Goal: Transaction & Acquisition: Obtain resource

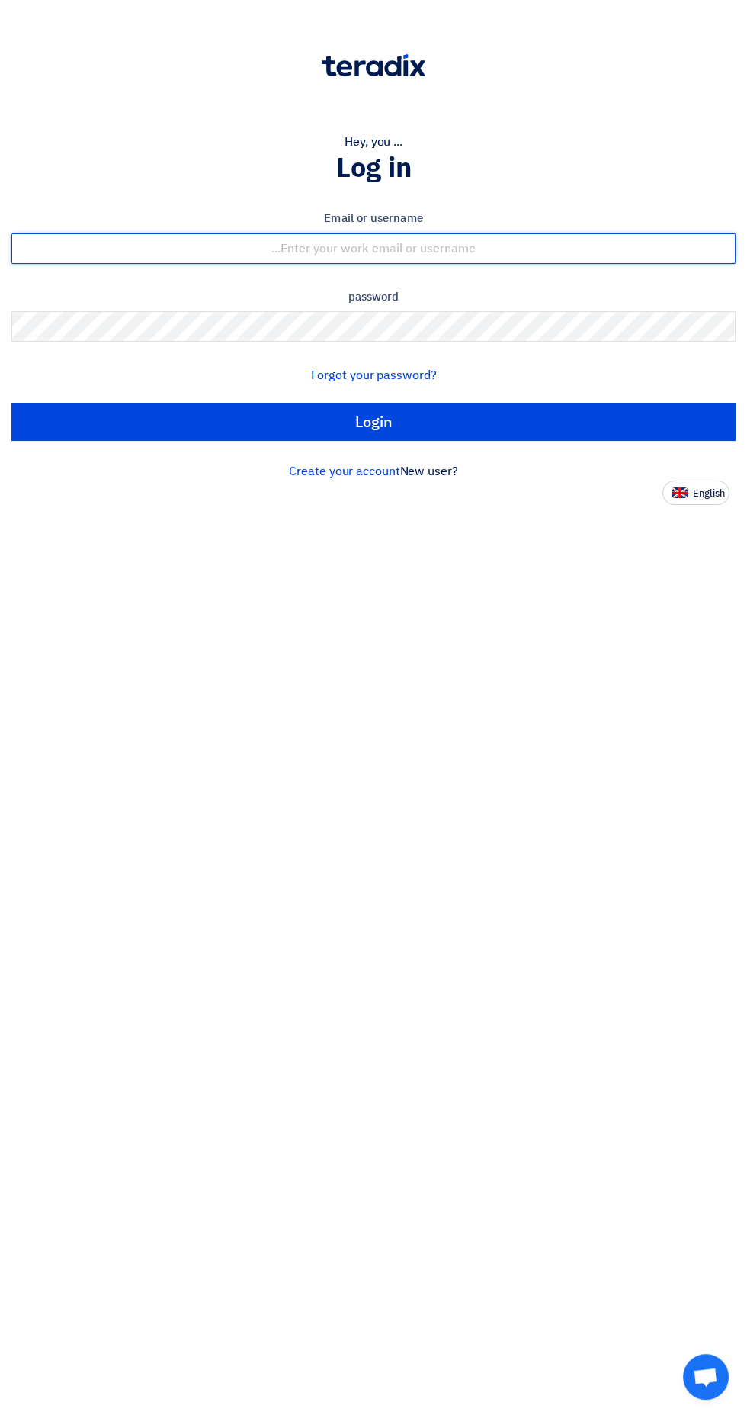
click at [240, 246] on input "text" at bounding box center [373, 248] width 724 height 31
type input "[EMAIL_ADDRESS][DOMAIN_NAME]"
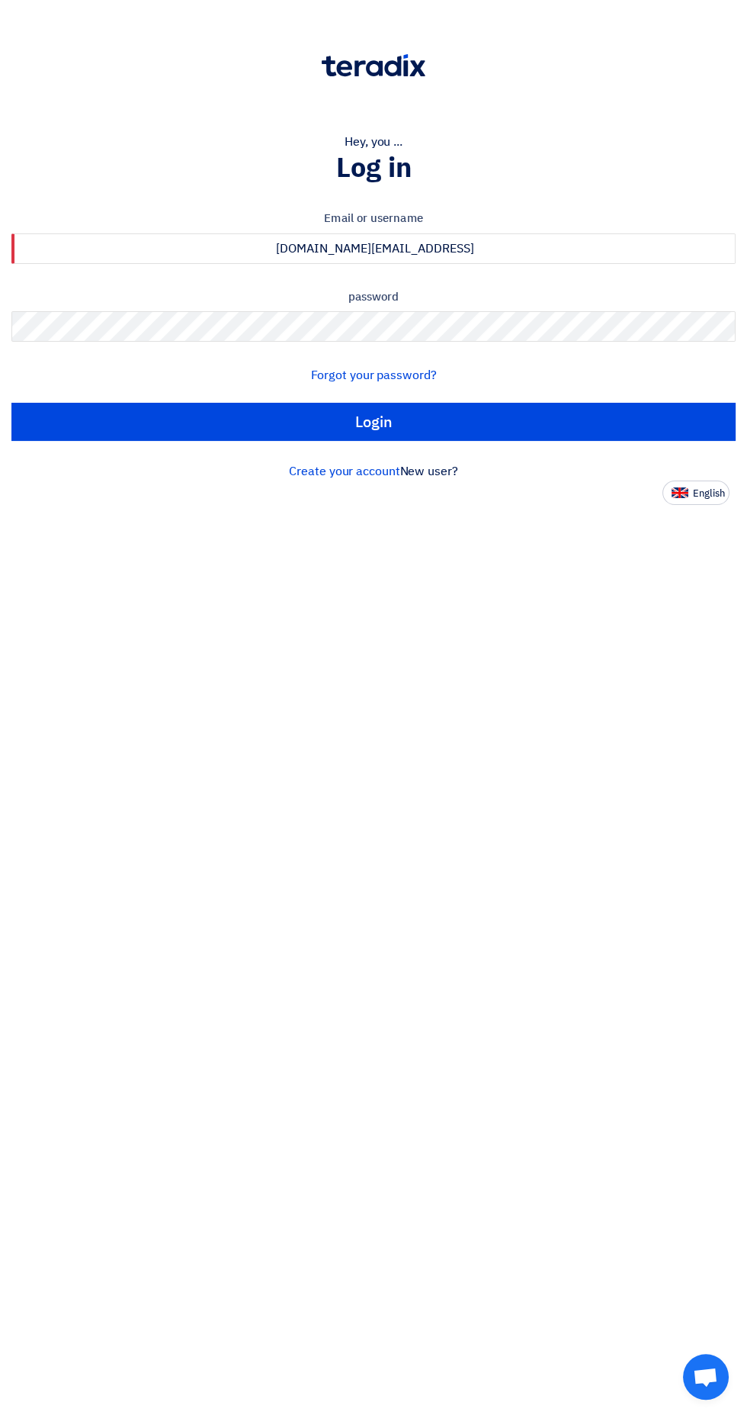
click at [11, 403] on input "Login" at bounding box center [373, 422] width 724 height 38
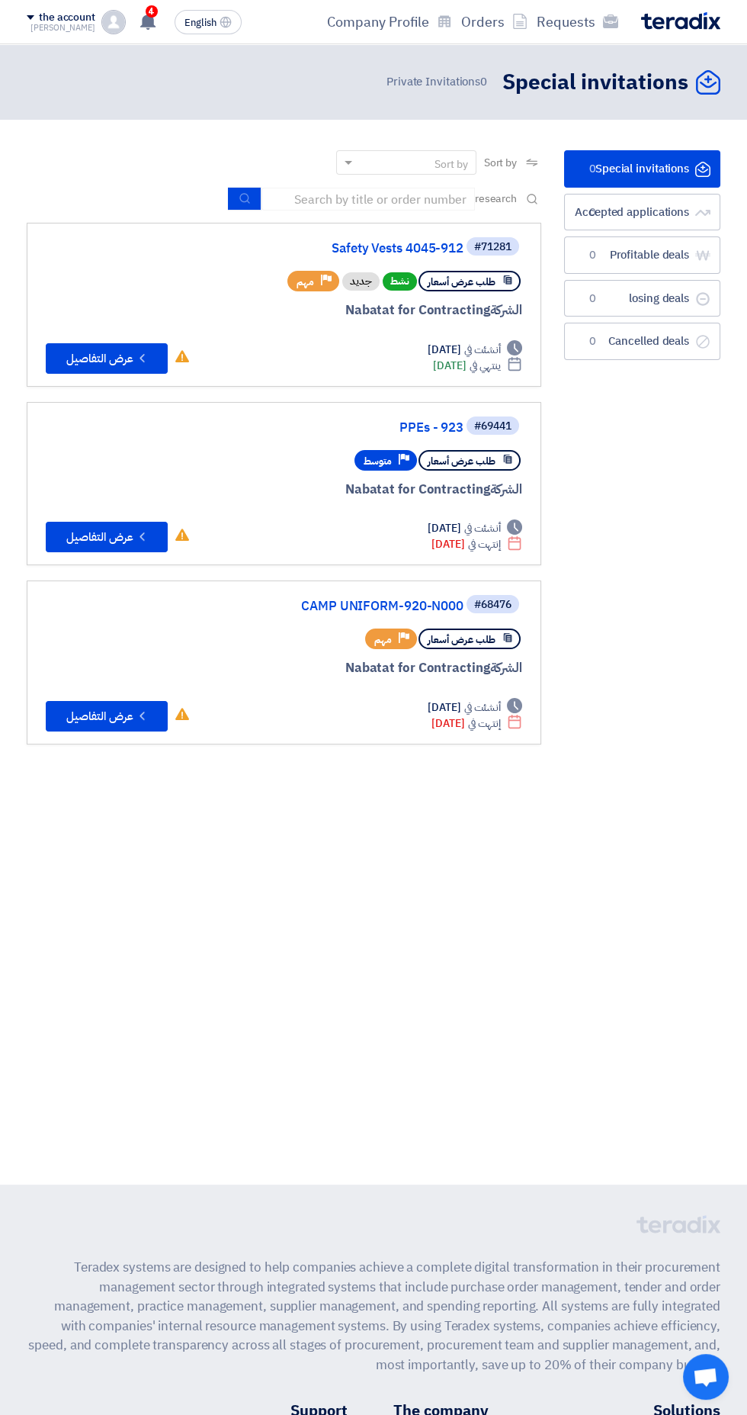
scroll to position [0, -3]
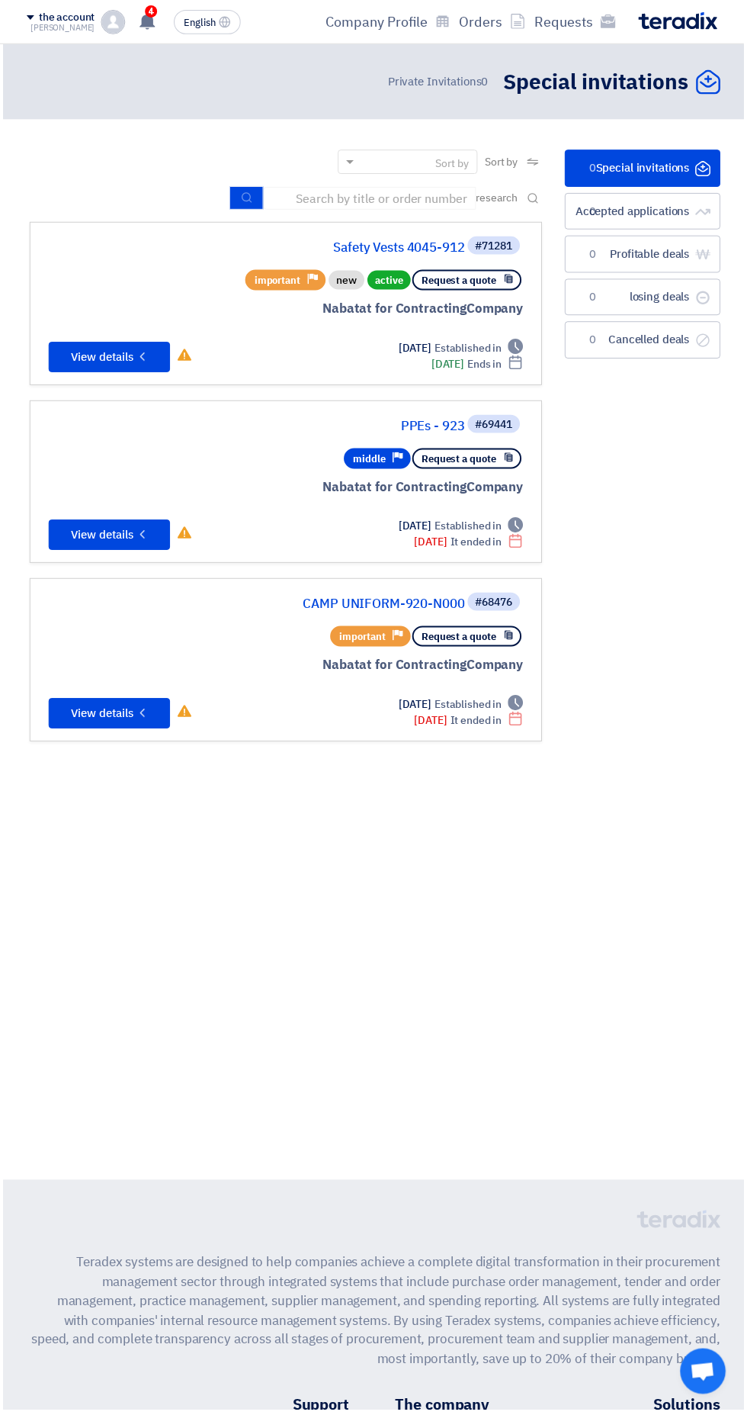
click at [148, 15] on font "4" at bounding box center [151, 11] width 7 height 11
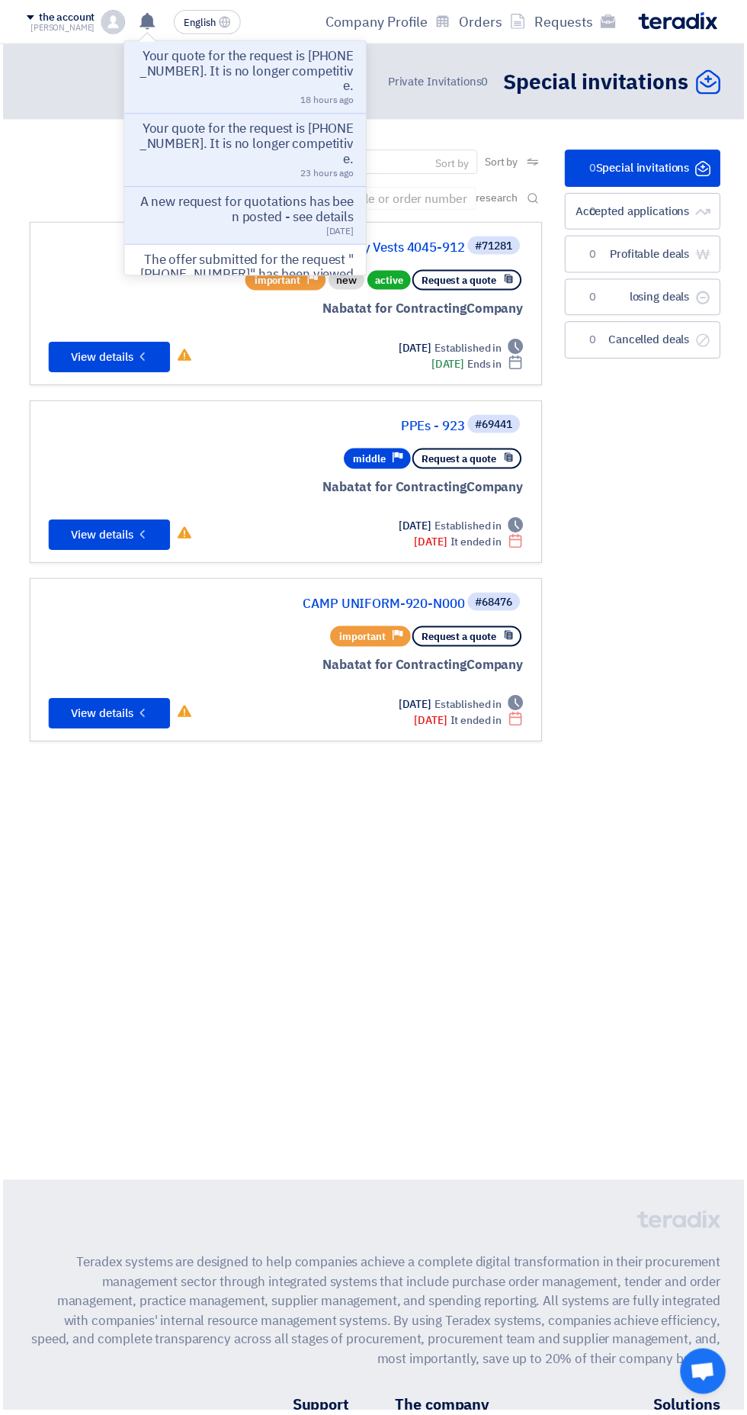
click at [210, 66] on font "Your quote for the request is [PHONE_NUMBER]. It is no longer competitive." at bounding box center [247, 72] width 215 height 50
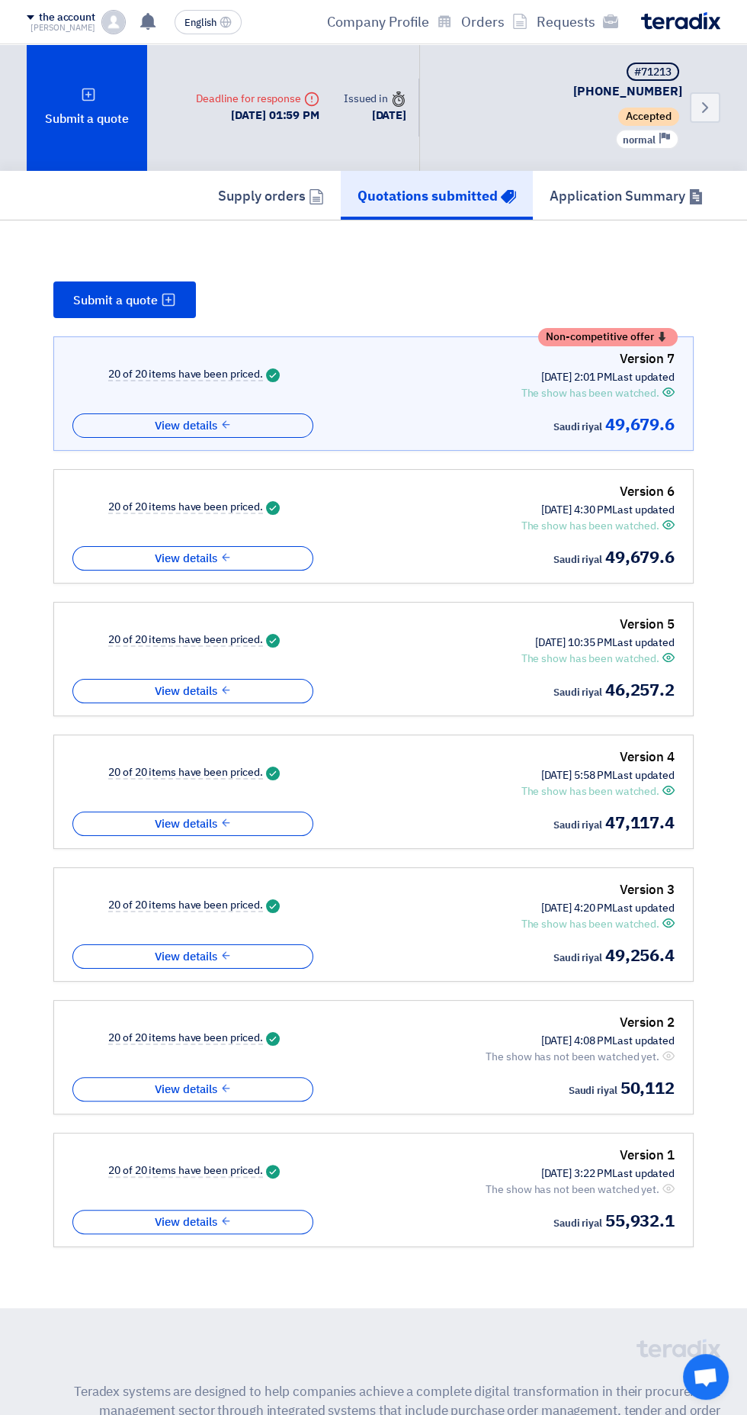
scroll to position [97, 0]
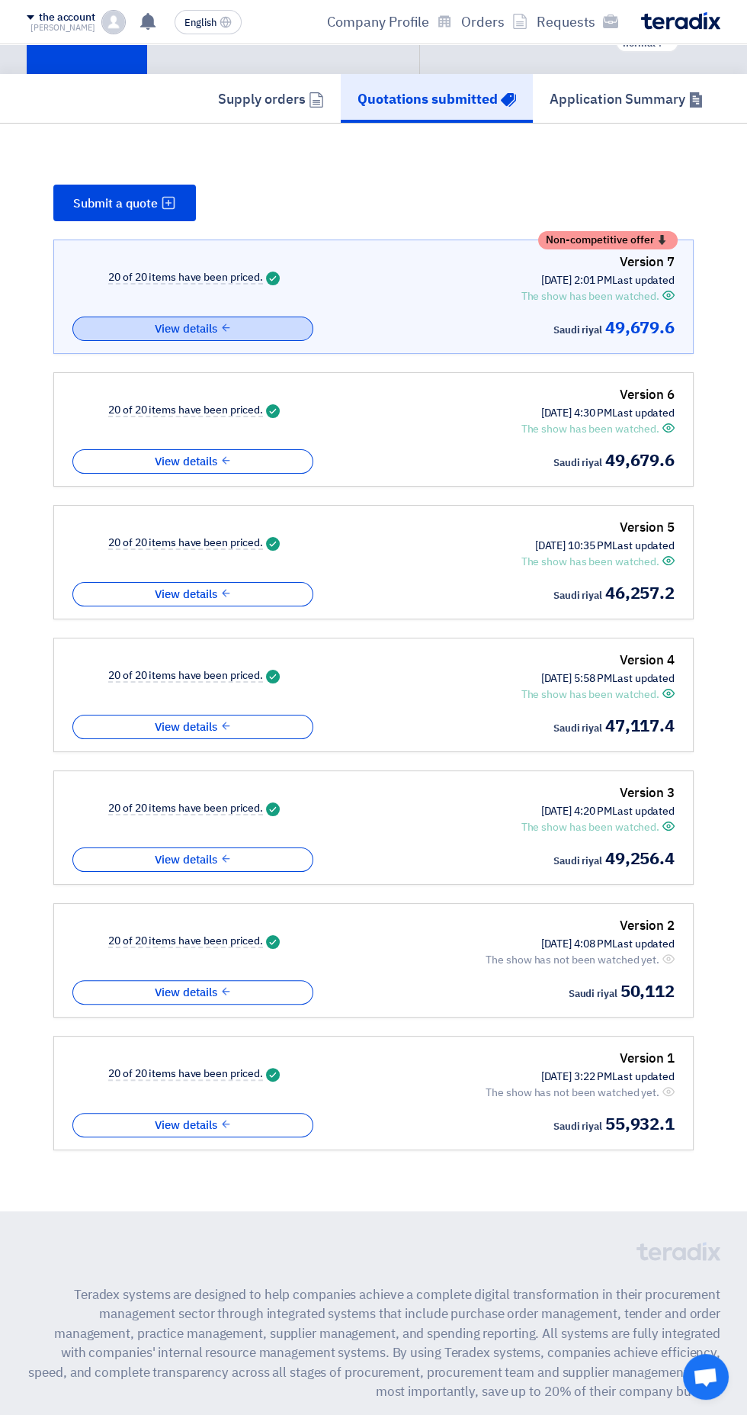
click at [201, 320] on font "View details" at bounding box center [186, 328] width 63 height 17
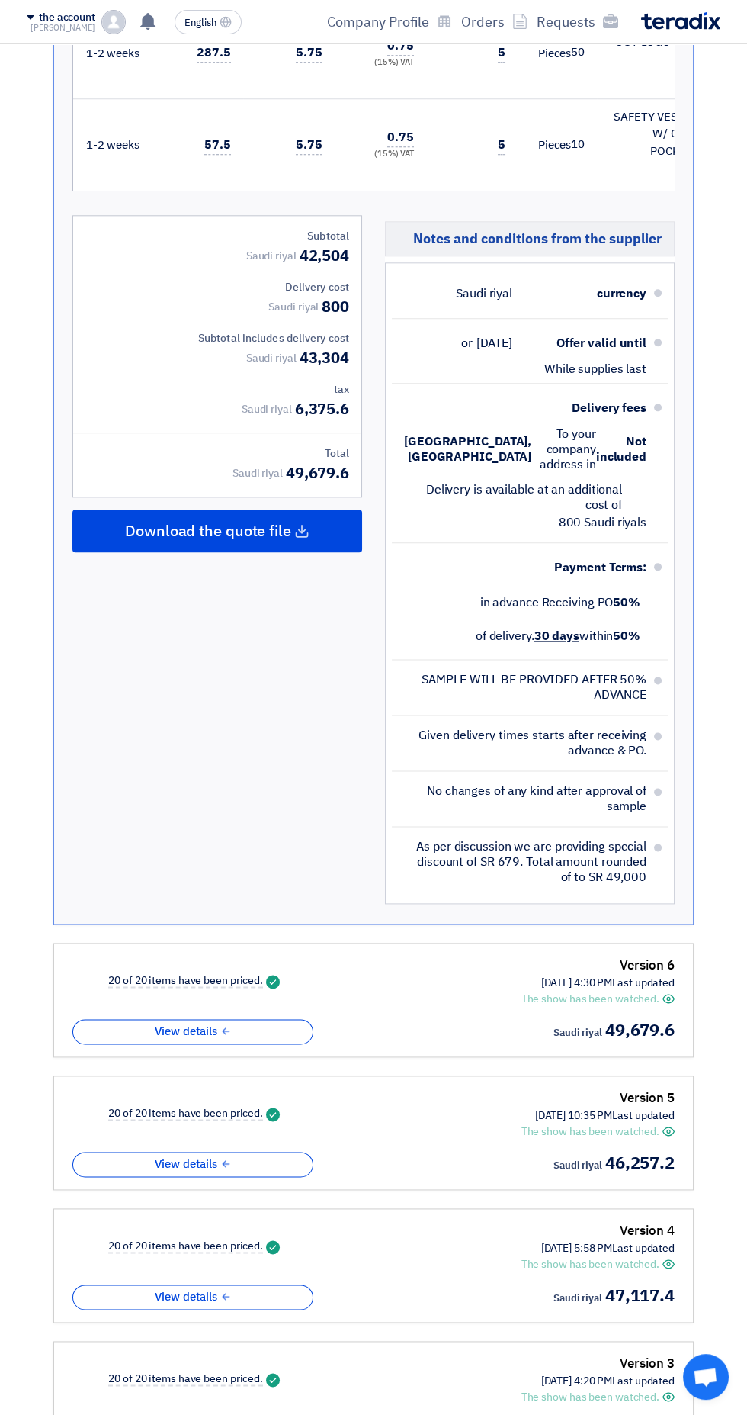
scroll to position [2585, 0]
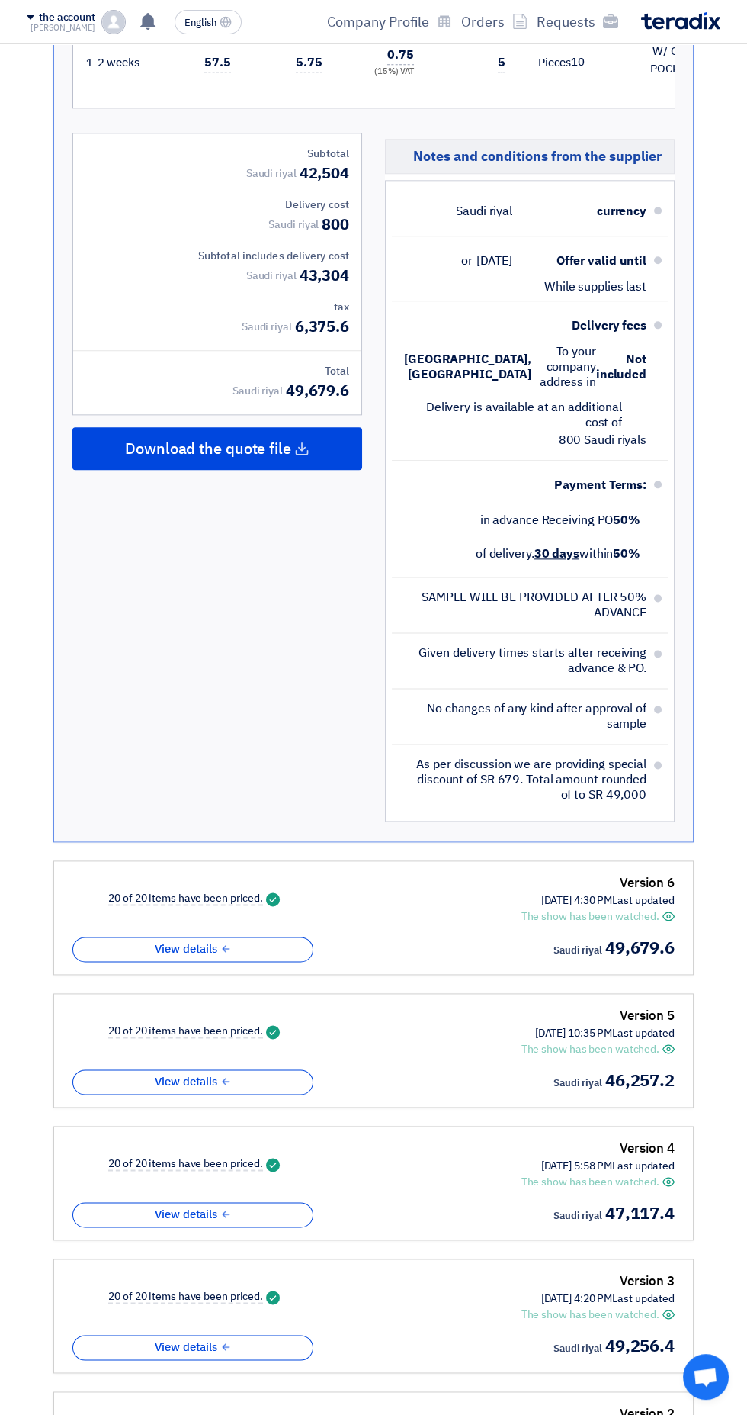
click at [127, 457] on div "Download the quote file" at bounding box center [217, 448] width 290 height 43
click at [143, 548] on div "English" at bounding box center [217, 535] width 288 height 43
